Goal: Information Seeking & Learning: Learn about a topic

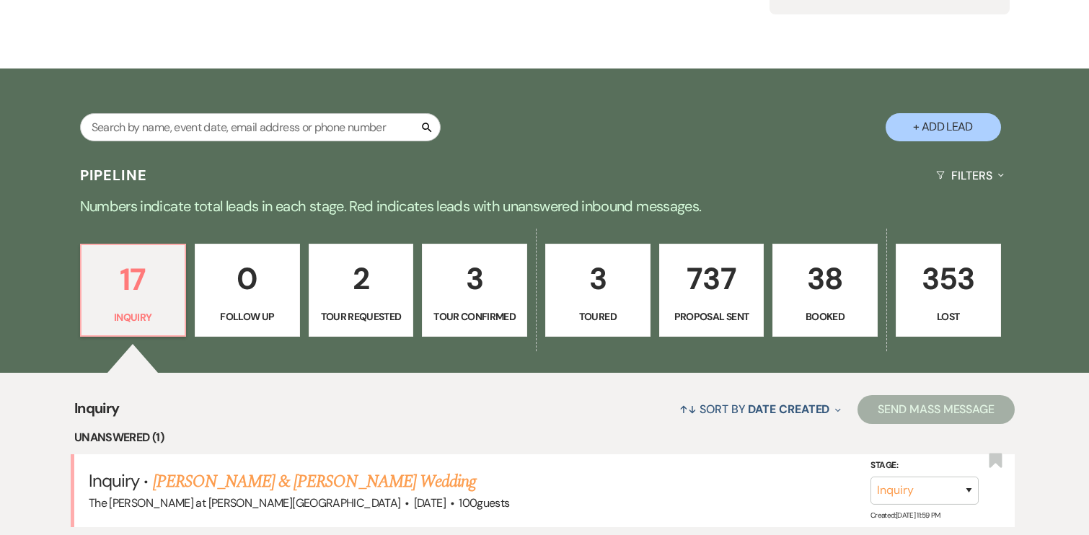
scroll to position [190, 0]
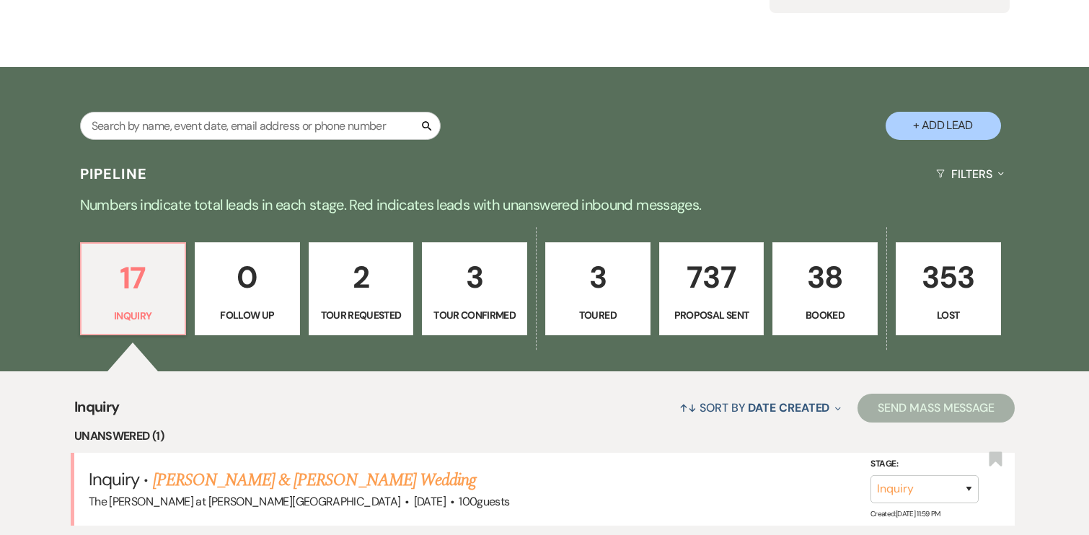
click at [817, 270] on p "38" at bounding box center [825, 277] width 87 height 48
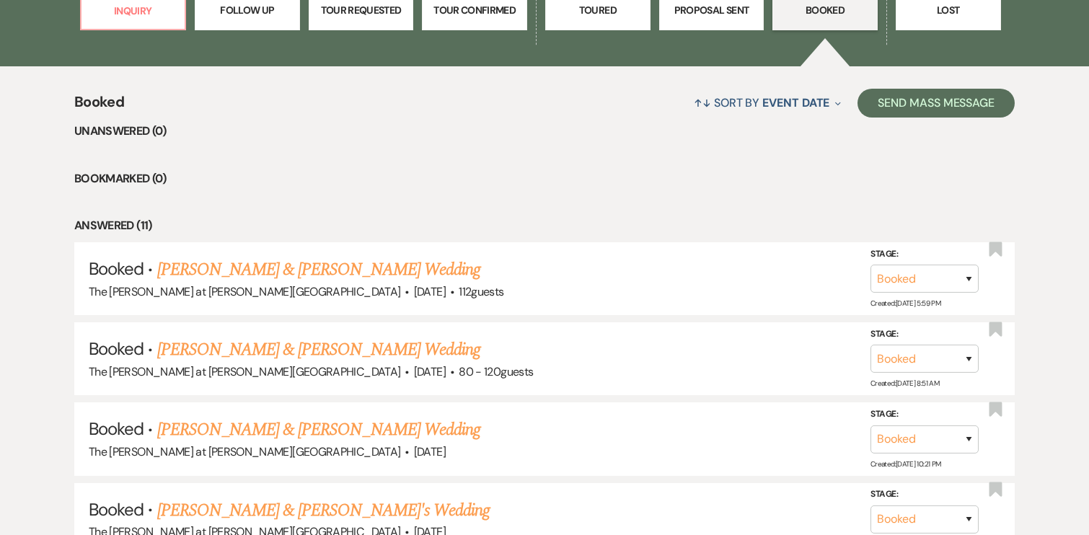
scroll to position [499, 0]
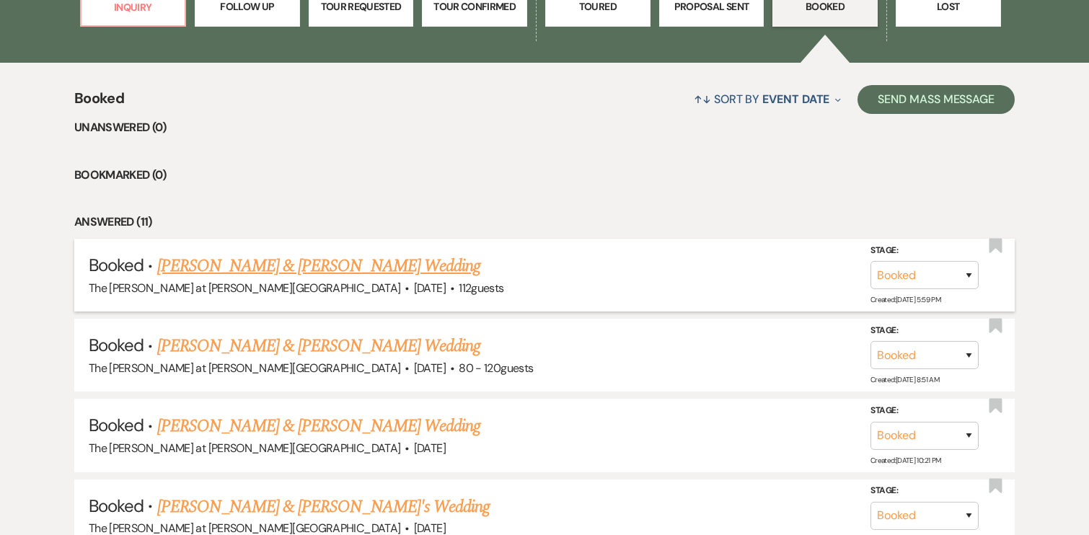
click at [307, 258] on link "[PERSON_NAME] & [PERSON_NAME] Wedding" at bounding box center [318, 266] width 323 height 26
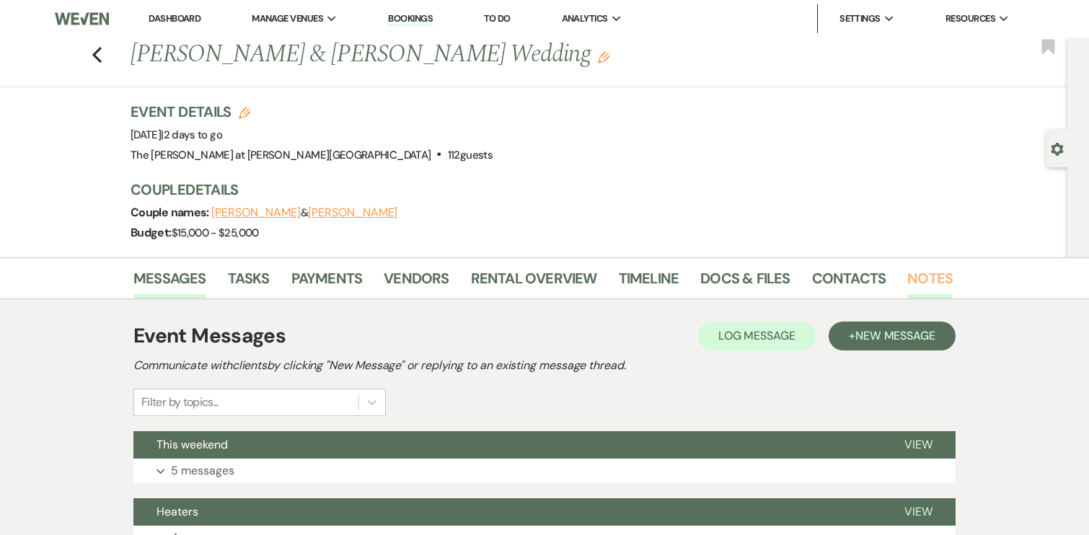
click at [907, 277] on link "Notes" at bounding box center [929, 283] width 45 height 32
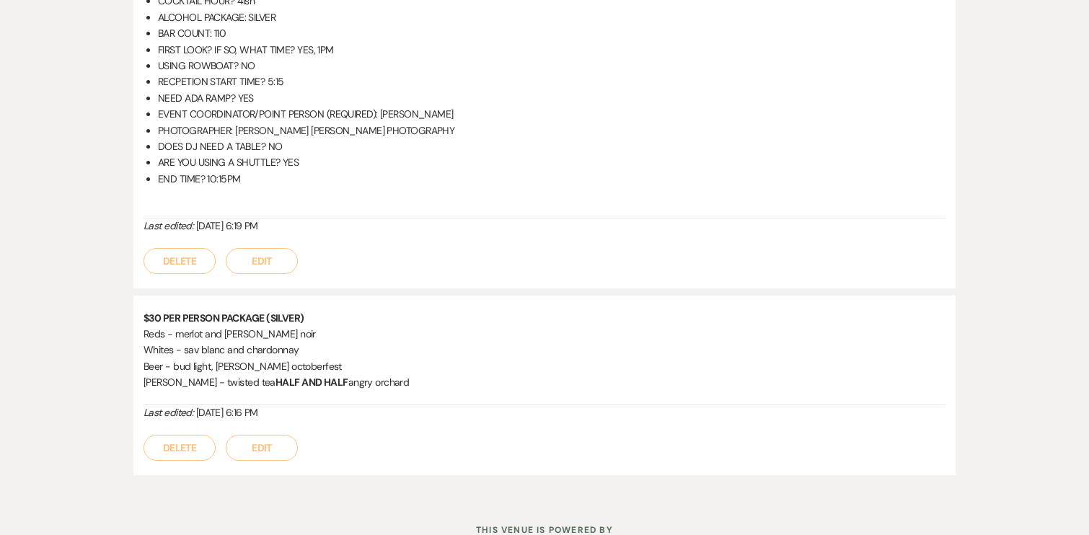
scroll to position [775, 0]
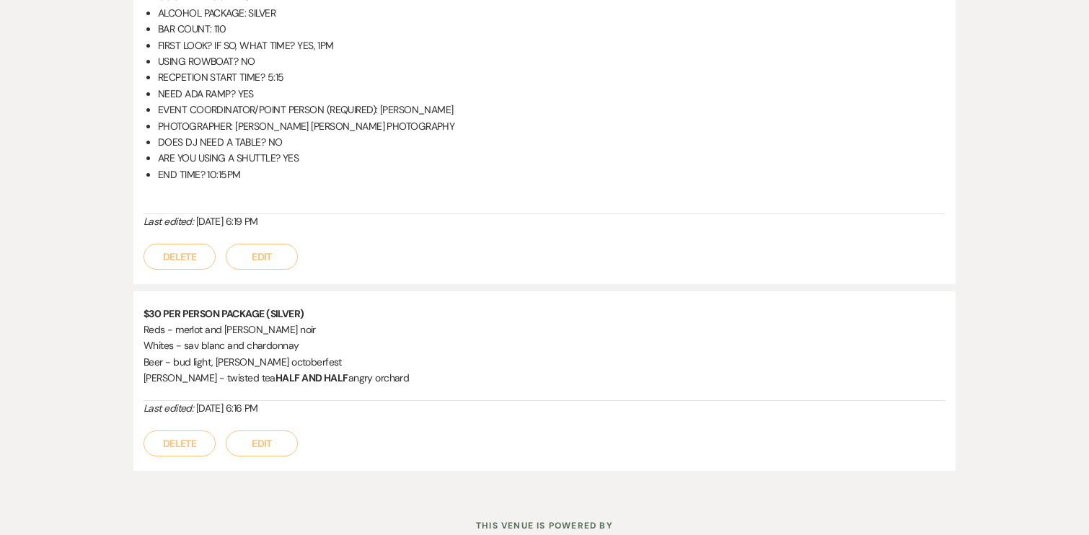
click at [428, 145] on li "DOES DJ NEED A TABLE? NO" at bounding box center [552, 142] width 788 height 16
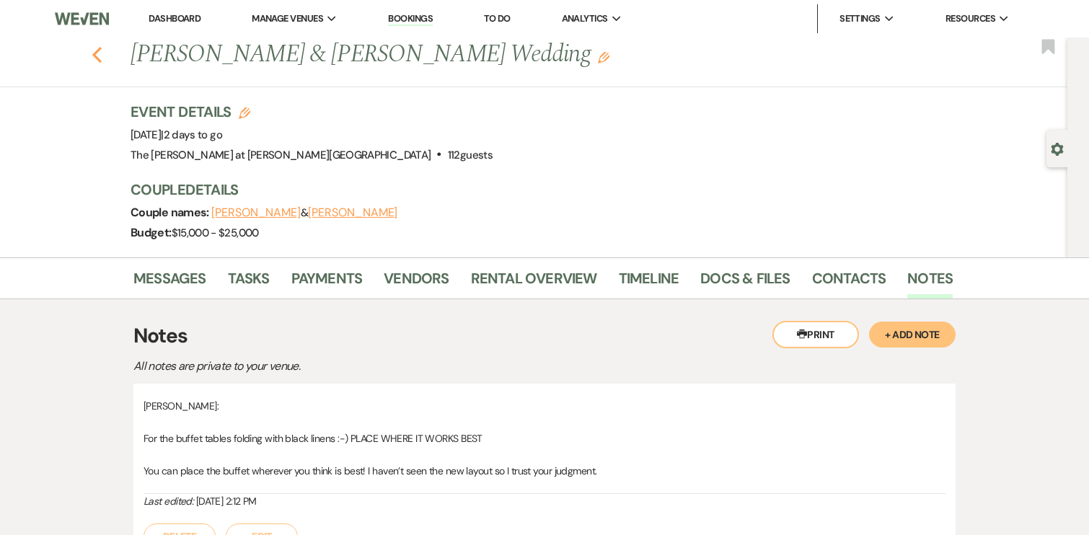
click at [97, 55] on icon "Previous" at bounding box center [97, 54] width 11 height 17
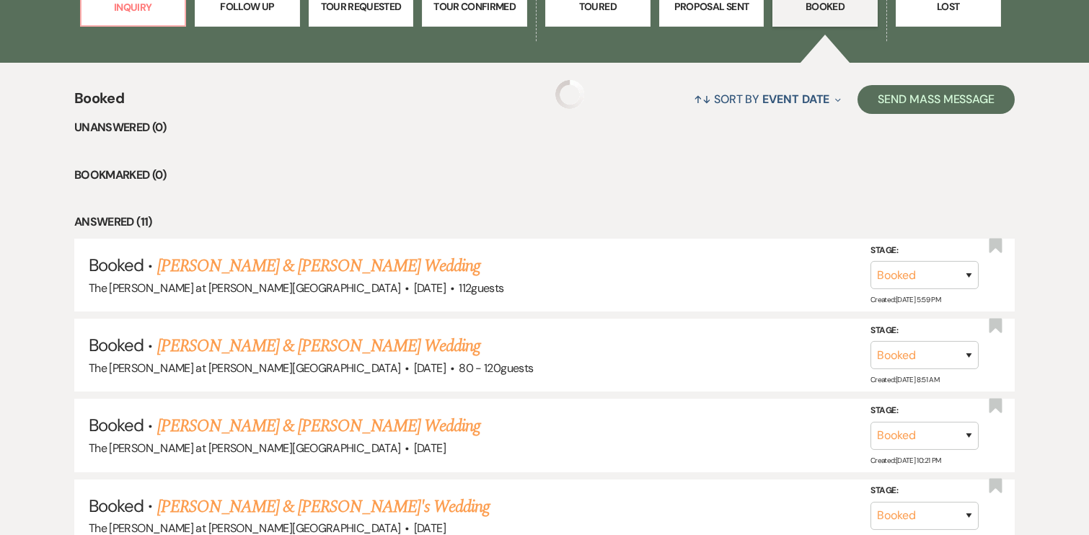
scroll to position [498, 0]
